Goal: Information Seeking & Learning: Compare options

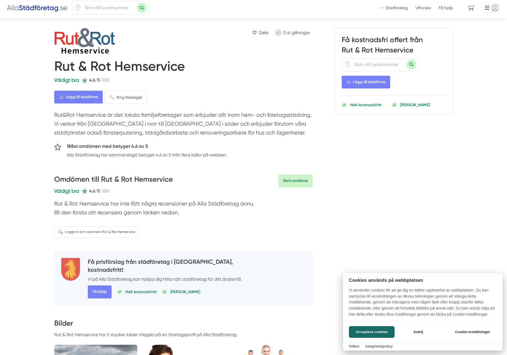
scroll to position [3, 0]
click at [426, 335] on button "Avböj" at bounding box center [418, 332] width 44 height 12
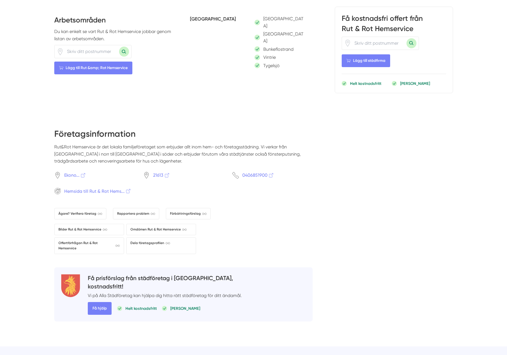
scroll to position [490, 0]
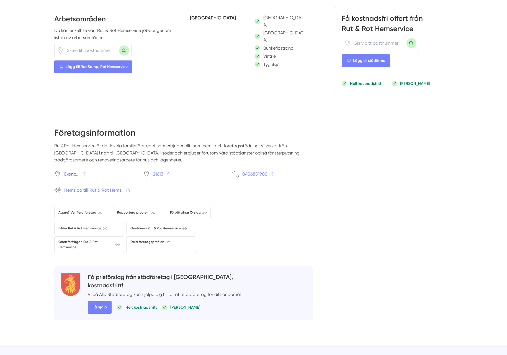
click at [70, 170] on span "Ekono..." at bounding box center [75, 173] width 22 height 7
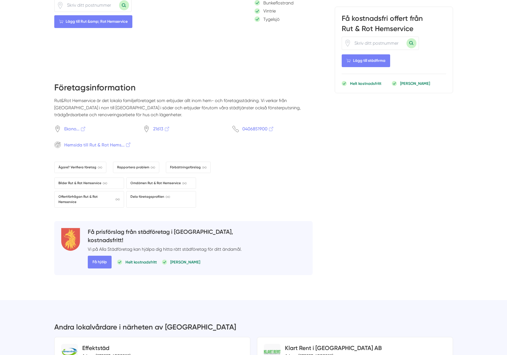
scroll to position [539, 0]
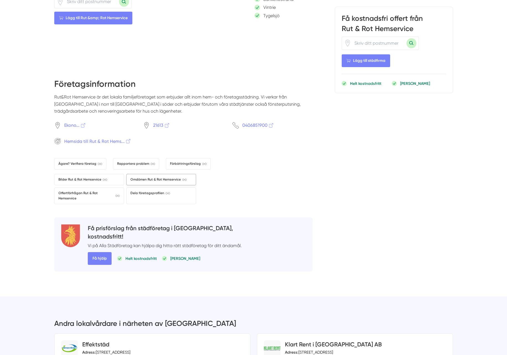
click at [165, 177] on span "Omdömen Rut & Rot Hemservice" at bounding box center [158, 179] width 56 height 5
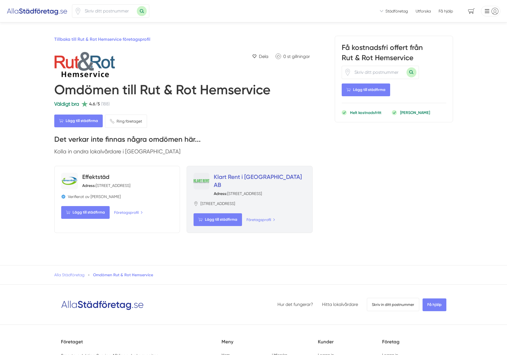
click at [243, 177] on link "Klart Rent i [GEOGRAPHIC_DATA] AB" at bounding box center [258, 180] width 88 height 15
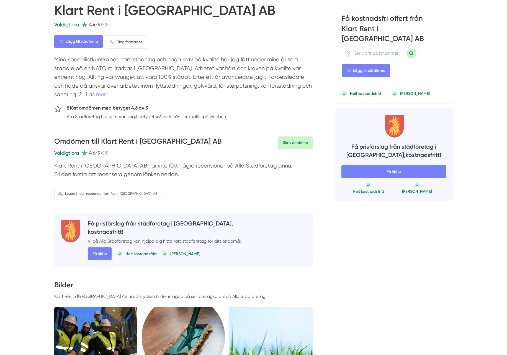
scroll to position [58, 0]
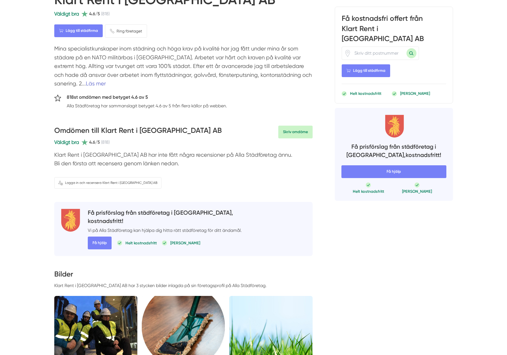
click at [86, 82] on link "Läs mer" at bounding box center [96, 83] width 20 height 6
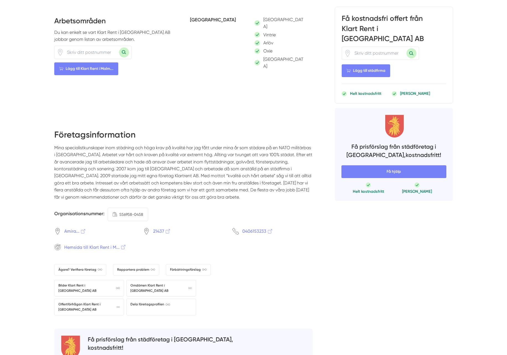
scroll to position [473, 0]
click at [101, 244] on span "Hemsida till Klart Rent i M..." at bounding box center [95, 247] width 62 height 7
